Goal: Navigation & Orientation: Find specific page/section

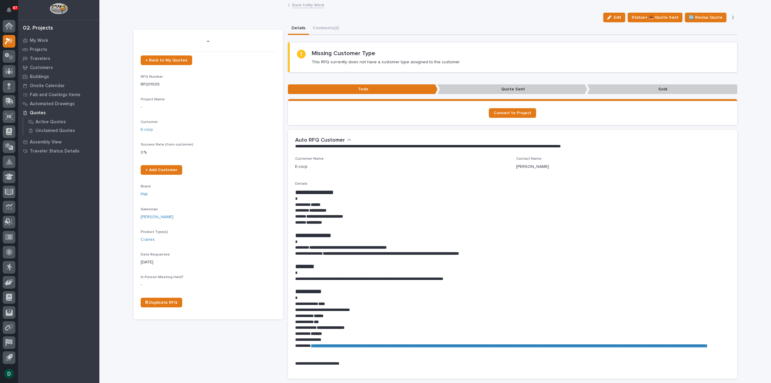
click at [317, 6] on link "Back to My Work" at bounding box center [308, 4] width 32 height 7
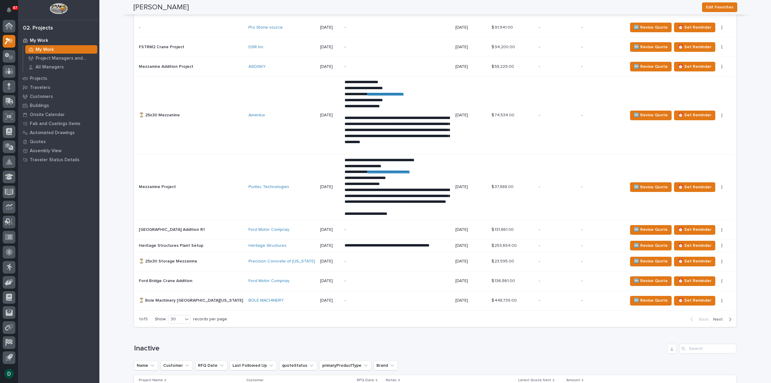
scroll to position [1114, 0]
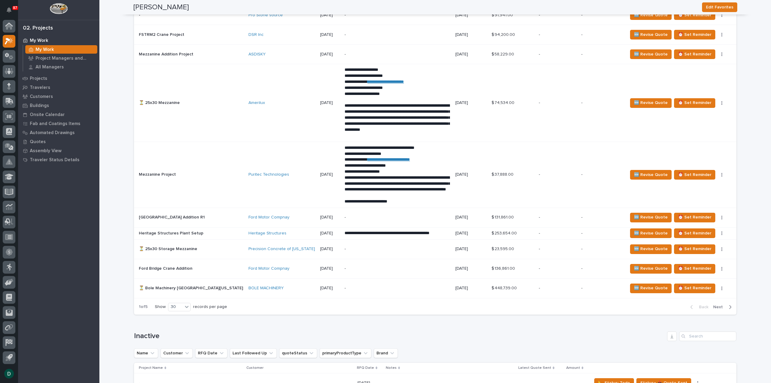
click at [729, 304] on icon "button" at bounding box center [730, 306] width 3 height 5
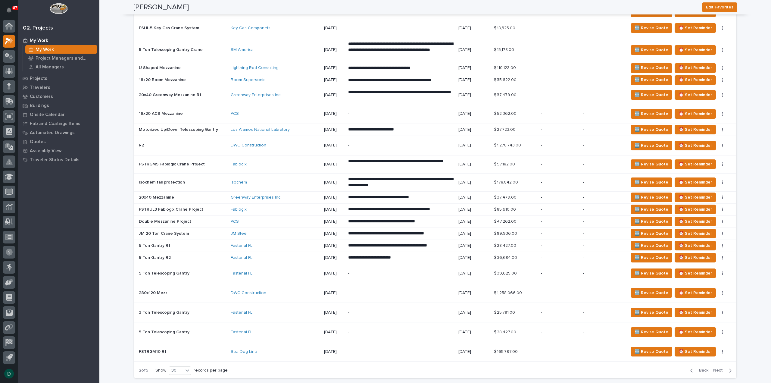
scroll to position [933, 0]
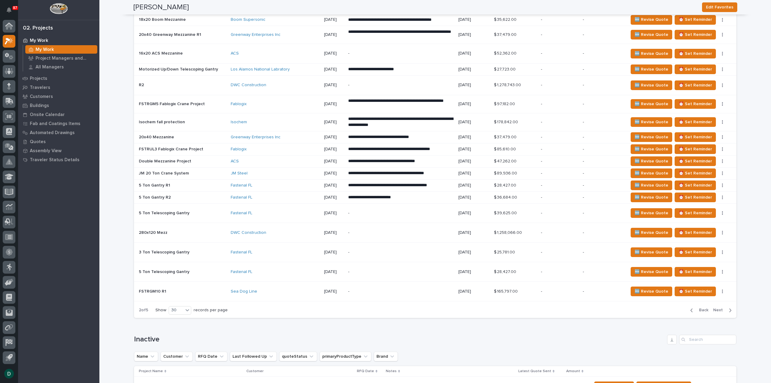
click at [717, 307] on span "Next" at bounding box center [719, 309] width 13 height 5
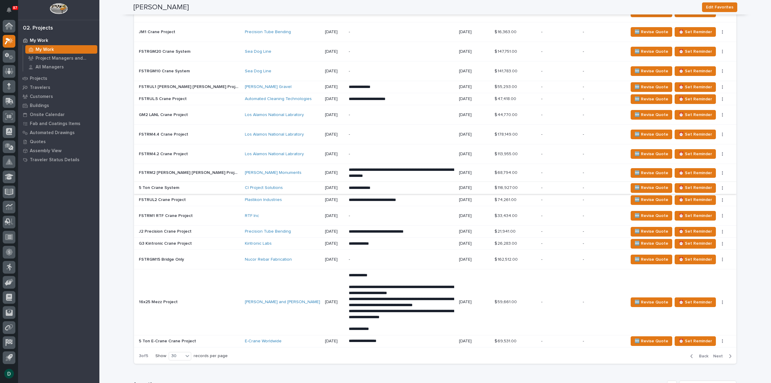
scroll to position [948, 0]
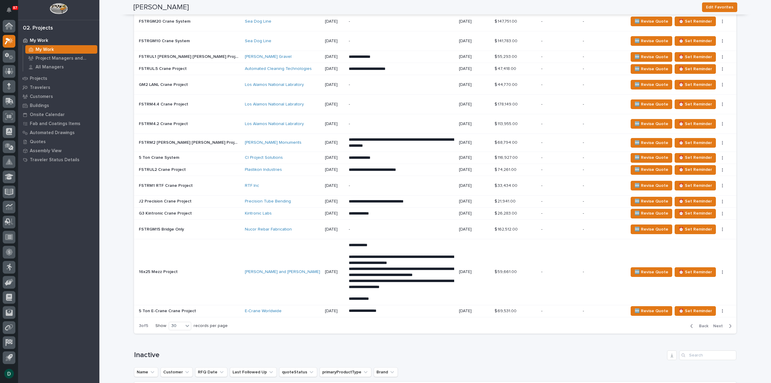
click at [718, 323] on span "Next" at bounding box center [719, 325] width 13 height 5
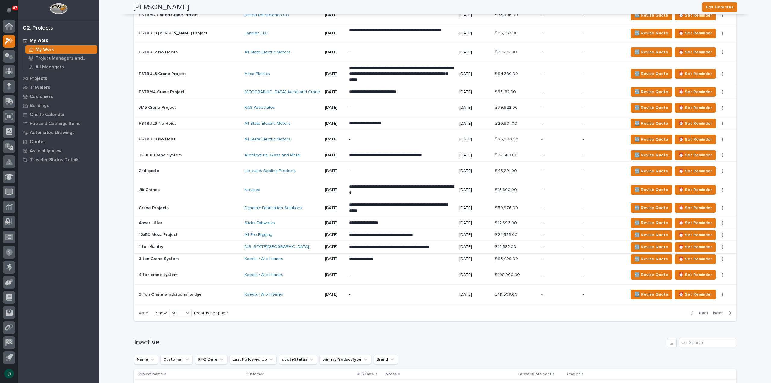
scroll to position [966, 0]
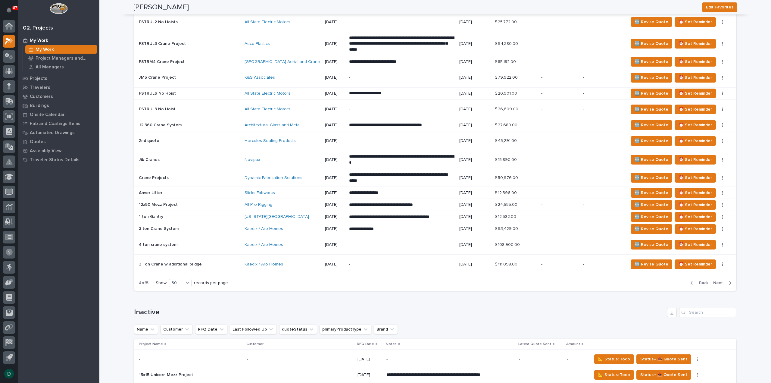
click at [704, 280] on span "Back" at bounding box center [701, 282] width 13 height 5
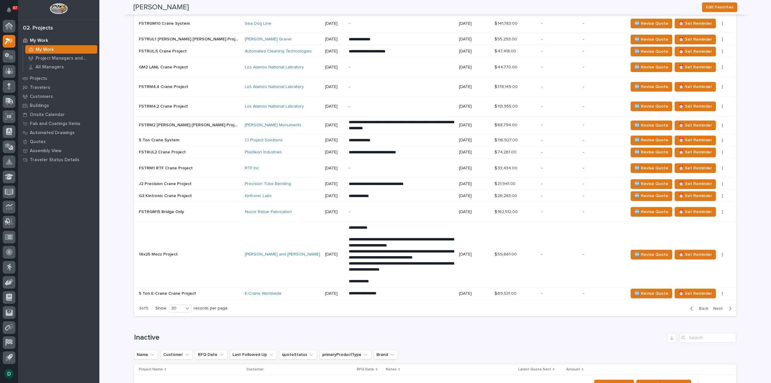
click at [716, 291] on div "Status→ 👎 Rejected Status→ ⏳ Inactive 📝 Edit Description 🗒️ Log Interaction 🚩 E…" at bounding box center [721, 293] width 11 height 4
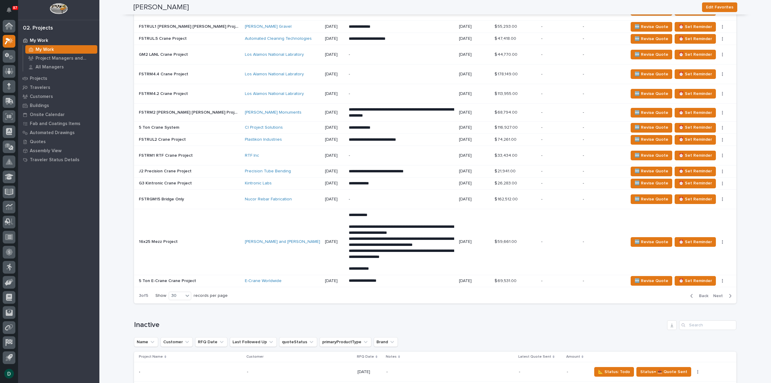
click at [702, 293] on span "Back" at bounding box center [701, 295] width 13 height 5
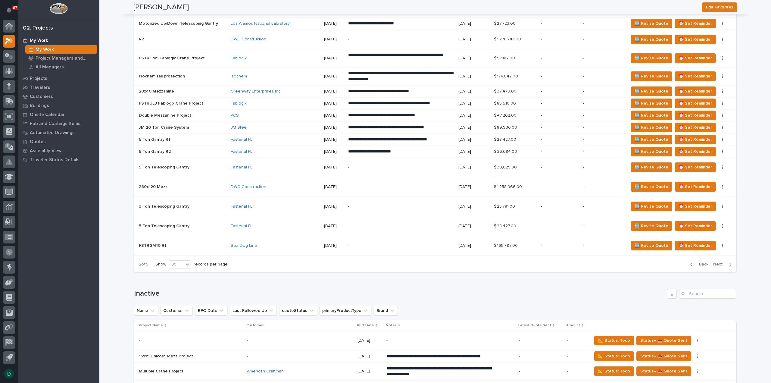
scroll to position [963, 0]
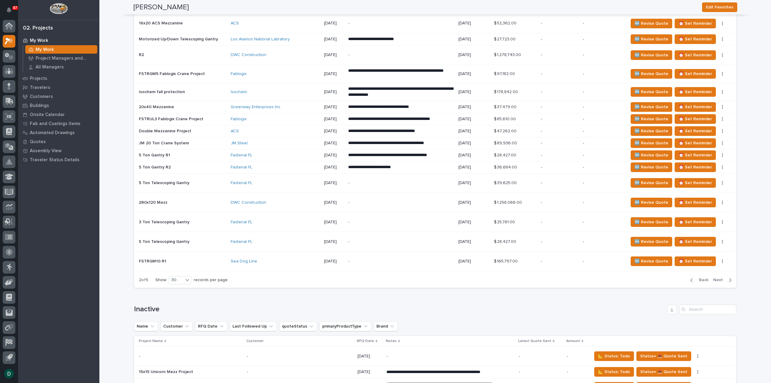
click at [700, 277] on span "Back" at bounding box center [701, 279] width 13 height 5
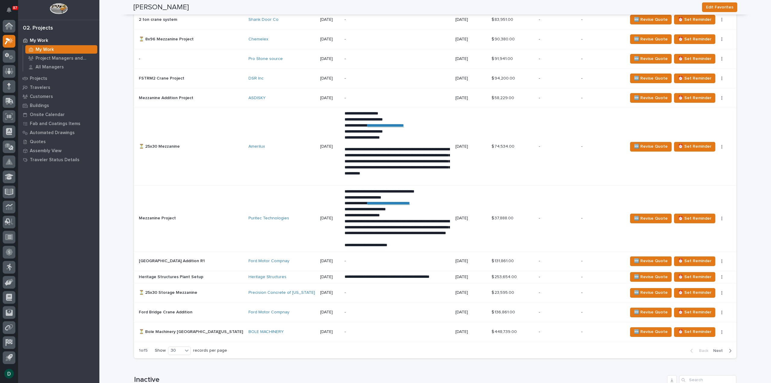
scroll to position [1084, 0]
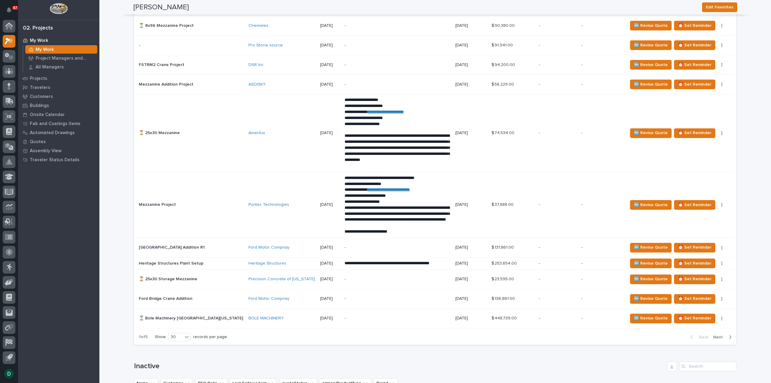
drag, startPoint x: 714, startPoint y: 331, endPoint x: 281, endPoint y: 301, distance: 434.8
click at [715, 334] on span "Next" at bounding box center [719, 336] width 13 height 5
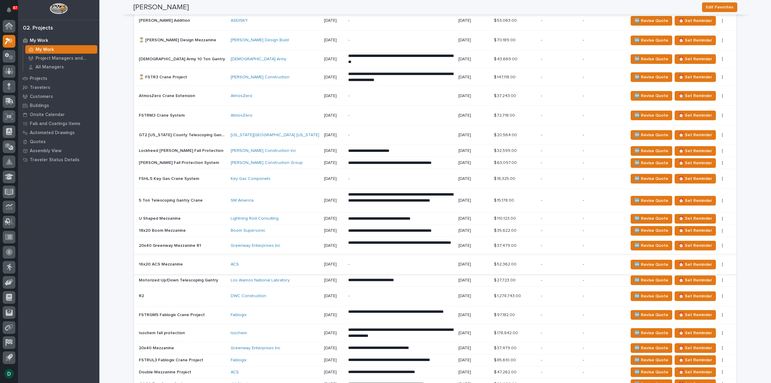
scroll to position [752, 0]
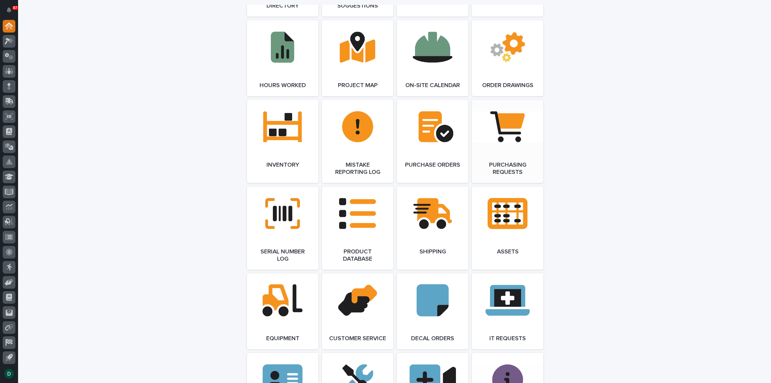
scroll to position [602, 0]
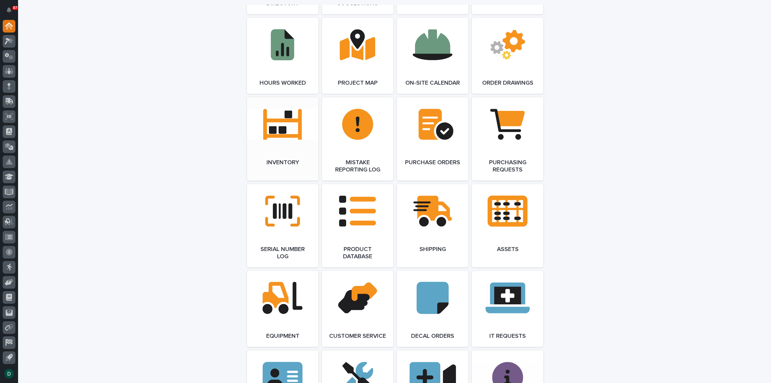
click at [274, 144] on link "Open Link" at bounding box center [282, 138] width 71 height 83
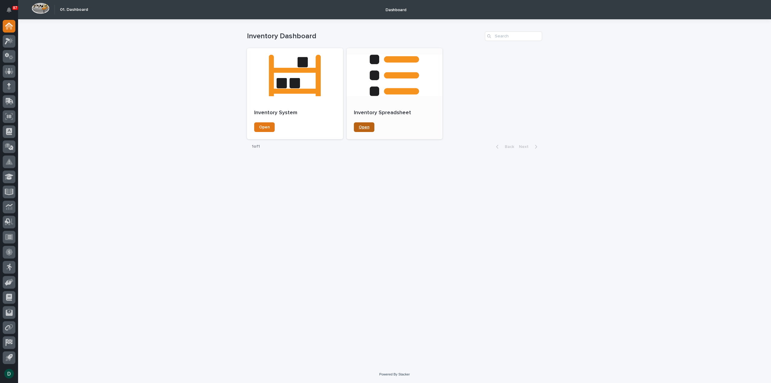
click at [366, 125] on span "Open" at bounding box center [364, 127] width 11 height 4
